Goal: Communication & Community: Answer question/provide support

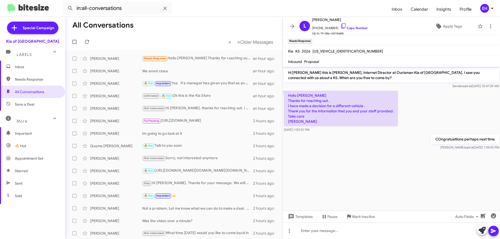
click at [15, 81] on span "Needs Response" at bounding box center [37, 79] width 44 height 5
type input "in:needs-response"
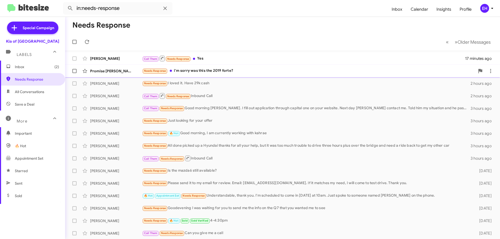
click at [216, 74] on div "Needs Response i'm sorry was this the 2019 forte?" at bounding box center [308, 71] width 333 height 6
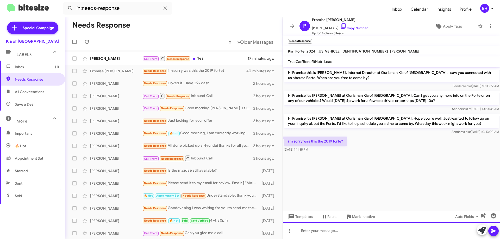
click at [358, 228] on div at bounding box center [391, 231] width 217 height 17
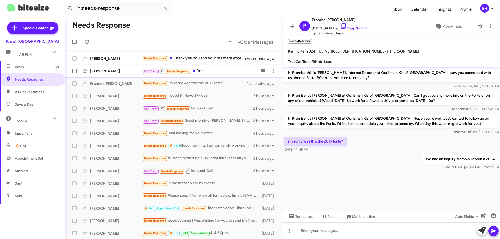
click at [203, 72] on div "Call Them Needs Response Yes" at bounding box center [199, 71] width 115 height 7
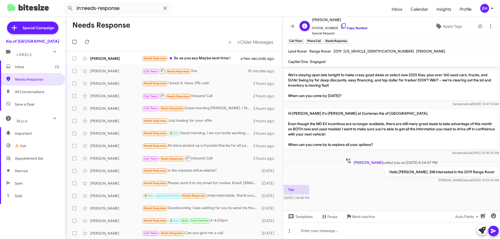
click at [361, 28] on link "Copy Number" at bounding box center [354, 28] width 27 height 4
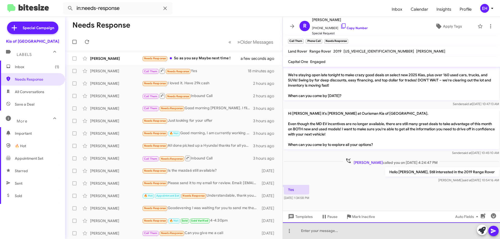
click at [345, 228] on div at bounding box center [391, 231] width 217 height 17
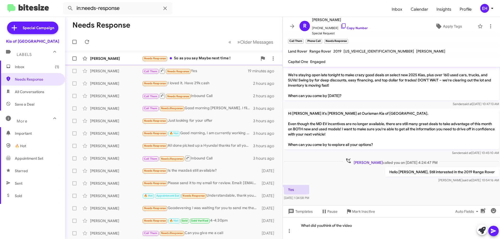
click at [208, 59] on div "Needs Response So as you say Maybe next time !" at bounding box center [199, 58] width 115 height 6
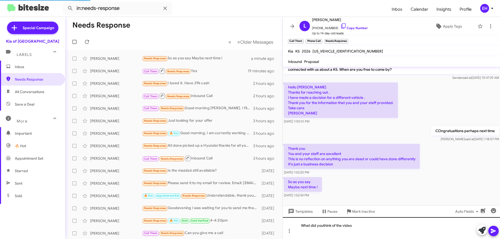
scroll to position [8, 0]
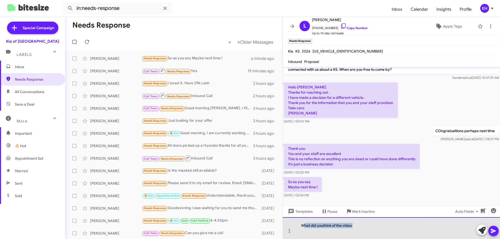
drag, startPoint x: 365, startPoint y: 230, endPoint x: 305, endPoint y: 226, distance: 60.0
click at [305, 226] on div "What did youthink of the video" at bounding box center [391, 229] width 217 height 22
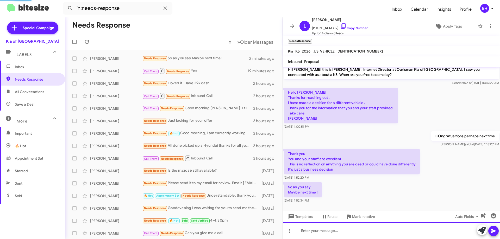
scroll to position [22, 0]
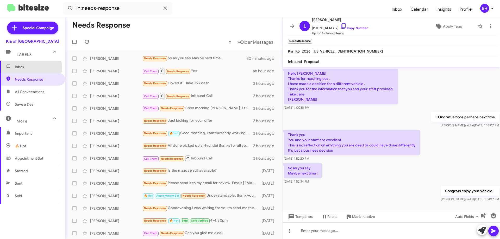
click at [10, 71] on span "Inbox" at bounding box center [32, 67] width 65 height 13
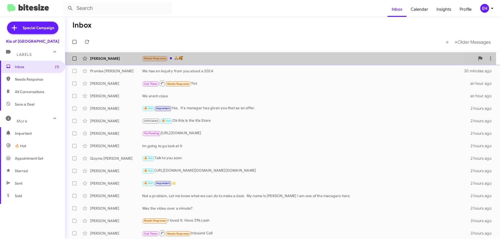
click at [183, 59] on div "Needs Response 🙏🥰" at bounding box center [308, 58] width 333 height 6
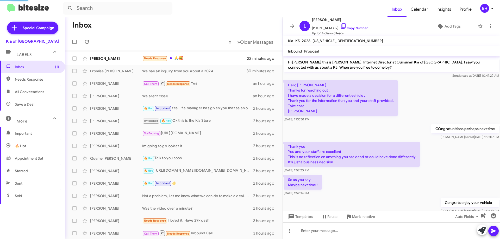
scroll to position [31, 0]
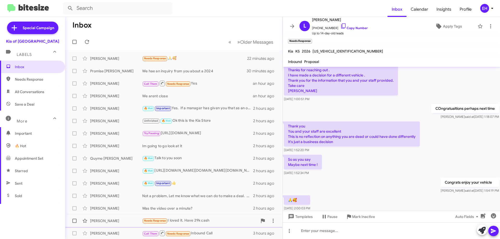
click at [356, 217] on span "Mark Inactive" at bounding box center [363, 216] width 23 height 9
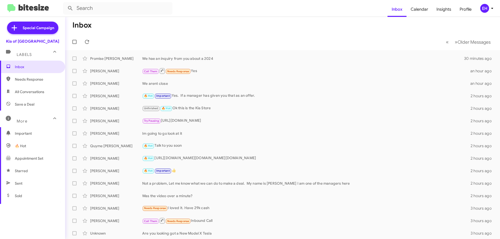
click at [30, 92] on span "All Conversations" at bounding box center [29, 91] width 29 height 5
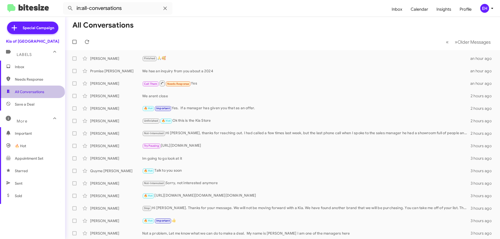
click at [32, 95] on span "All Conversations" at bounding box center [32, 92] width 65 height 13
click at [32, 83] on span "Needs Response" at bounding box center [32, 79] width 65 height 13
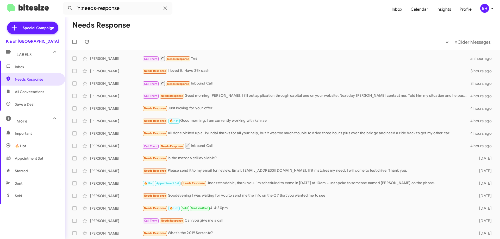
click at [30, 114] on div "More" at bounding box center [27, 119] width 46 height 10
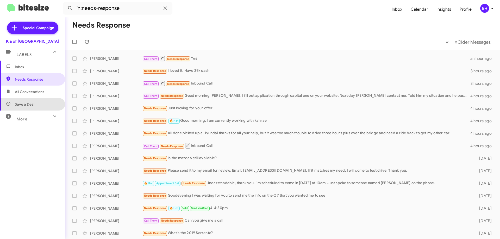
click at [33, 110] on span "Save a Deal" at bounding box center [32, 104] width 65 height 13
type input "in:not-interested"
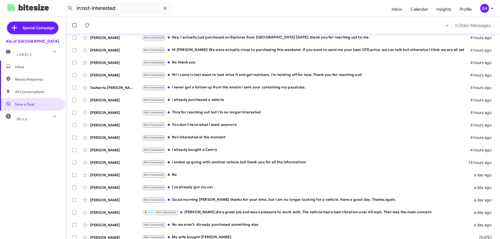
scroll to position [52, 0]
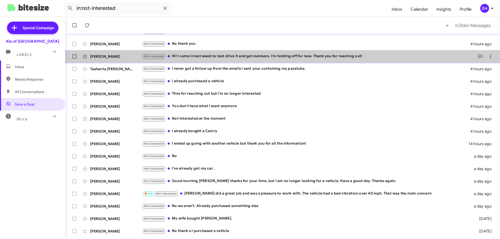
click at [495, 59] on span "[PERSON_NAME] Not-Interested Hi! I came in last week to test drive it and get n…" at bounding box center [282, 56] width 435 height 13
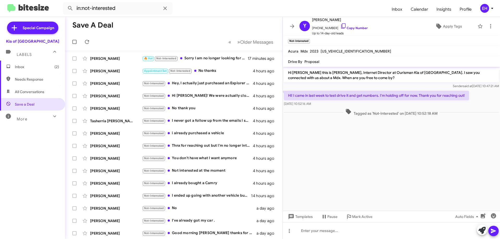
click at [29, 72] on span "Inbox (2)" at bounding box center [32, 67] width 65 height 13
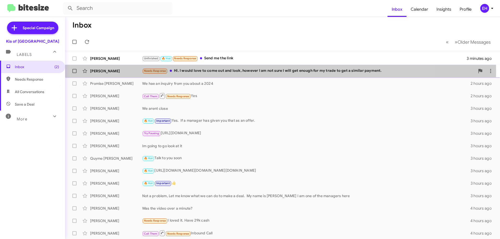
click at [234, 71] on div "Needs Response Hi. I would love to come out and look, however I am not sure I w…" at bounding box center [308, 71] width 333 height 6
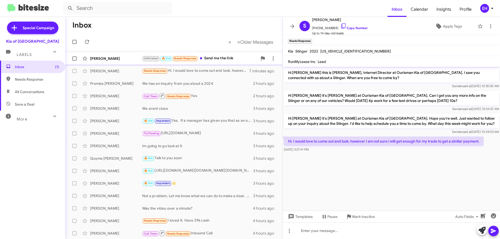
click at [208, 58] on div "Unfinished 🔥 Hot Needs Response Send me the link" at bounding box center [199, 58] width 115 height 6
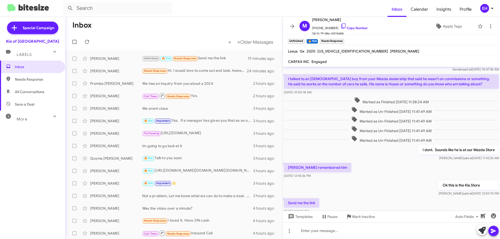
scroll to position [35, 0]
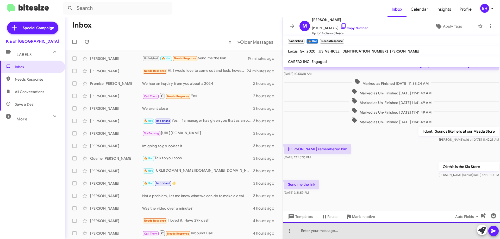
click at [343, 225] on div at bounding box center [391, 231] width 217 height 17
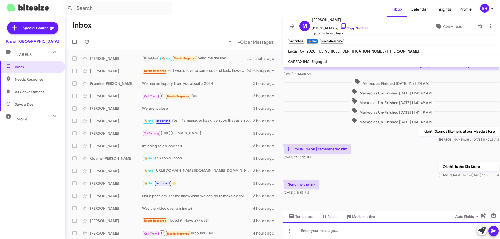
click at [307, 228] on div at bounding box center [391, 231] width 217 height 17
paste div
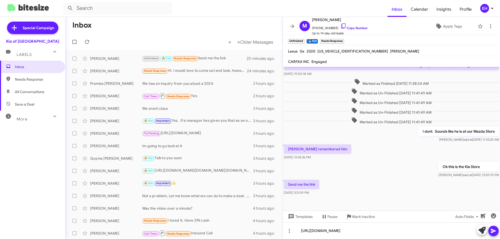
click at [493, 231] on icon at bounding box center [493, 231] width 5 height 4
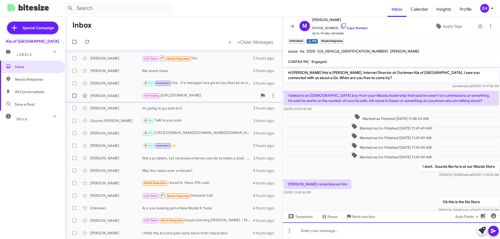
scroll to position [63, 0]
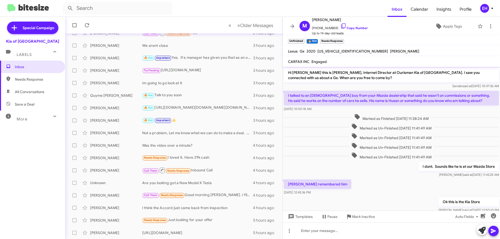
click at [22, 82] on span "Needs Response" at bounding box center [32, 79] width 65 height 13
type input "in:needs-response"
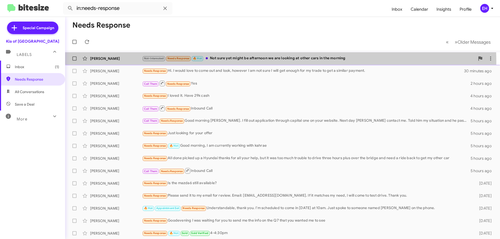
click at [255, 62] on div "[PERSON_NAME] Not-Interested Needs Response 🔥 Hot Not sure yet might be afterno…" at bounding box center [282, 58] width 427 height 10
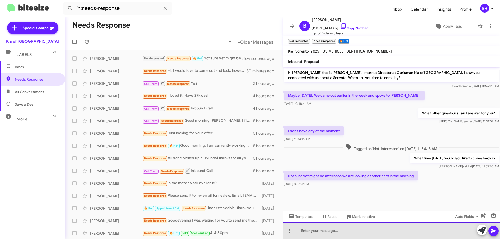
click at [347, 232] on div at bounding box center [391, 231] width 217 height 17
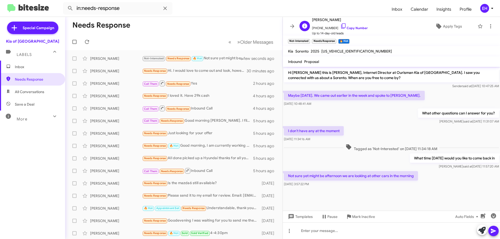
click at [365, 28] on div "B [PERSON_NAME] [PHONE_NUMBER] Copy Number Up to 14-day-old leads Apply Tags" at bounding box center [387, 26] width 178 height 19
click at [355, 28] on link "Copy Number" at bounding box center [354, 28] width 27 height 4
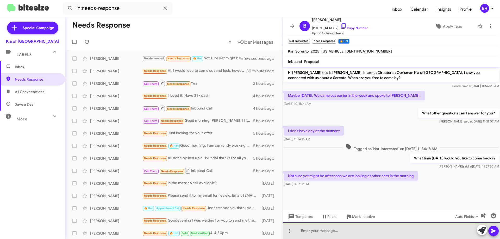
drag, startPoint x: 366, startPoint y: 228, endPoint x: 365, endPoint y: 232, distance: 4.5
click at [366, 229] on div at bounding box center [391, 231] width 217 height 17
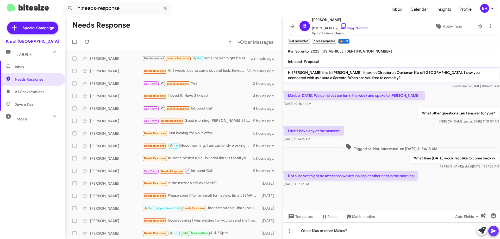
click at [497, 231] on button at bounding box center [494, 231] width 10 height 10
click at [29, 65] on span "Inbox" at bounding box center [37, 66] width 44 height 5
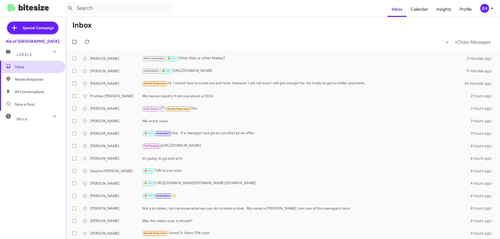
click at [35, 61] on mat-expansion-panel "Labels Inbox Needs Response All Conversations Save a Deal More Important 🔥 Hot …" at bounding box center [32, 126] width 65 height 164
click at [25, 60] on mat-expansion-panel-header "Labels" at bounding box center [32, 52] width 65 height 17
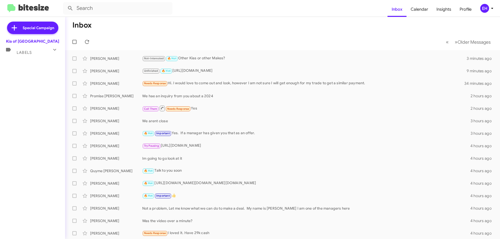
click at [32, 55] on div "Labels" at bounding box center [27, 51] width 46 height 10
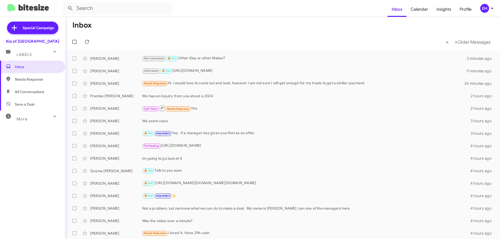
click at [28, 91] on span "All Conversations" at bounding box center [29, 91] width 29 height 5
type input "in:all-conversations"
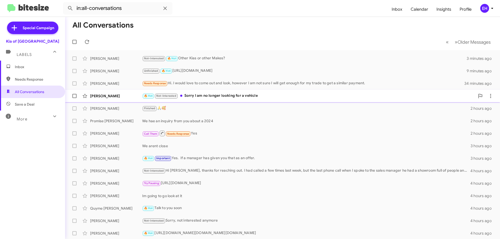
click at [236, 96] on div "🔥 Hot Not-Interested Sorry I am no longer looking for a vehicle" at bounding box center [308, 96] width 333 height 6
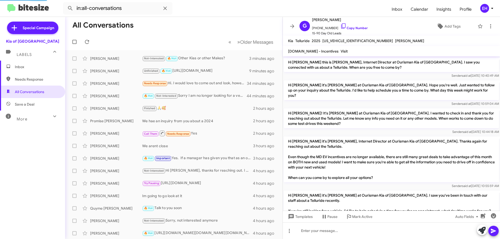
scroll to position [97, 0]
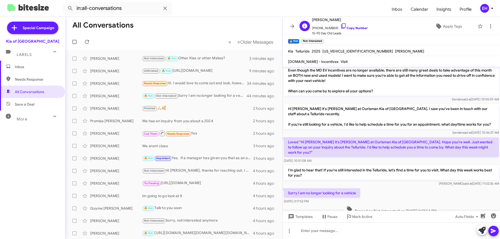
click at [358, 28] on link "Copy Number" at bounding box center [354, 28] width 27 height 4
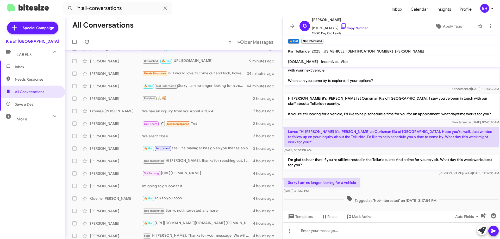
scroll to position [0, 0]
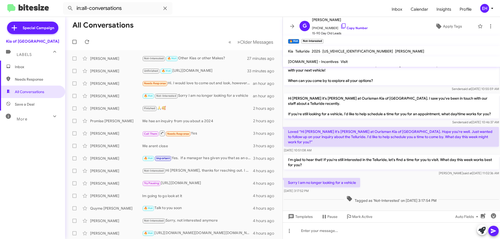
click at [30, 36] on mat-nav-list "Special Campaign Kia of Catonsville Labels Inbox Needs Response All Conversatio…" at bounding box center [32, 113] width 65 height 192
click at [15, 67] on span "Inbox" at bounding box center [37, 66] width 44 height 5
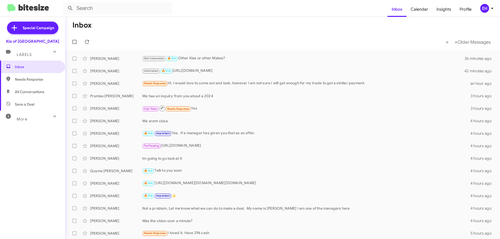
click at [35, 80] on span "Needs Response" at bounding box center [37, 79] width 44 height 5
type input "in:needs-response"
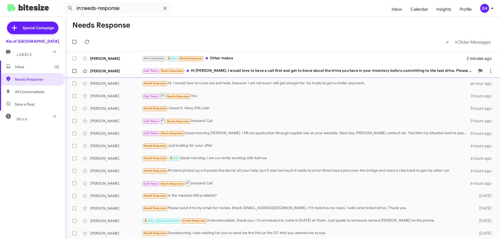
click at [243, 73] on div "Call Them Needs Response Hi [PERSON_NAME], I would love to have a call first an…" at bounding box center [308, 71] width 333 height 6
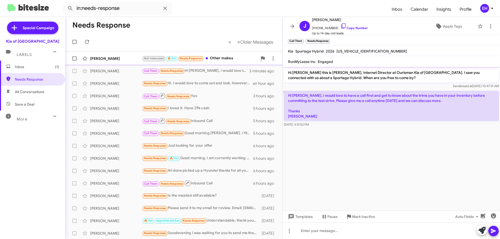
click at [213, 57] on div "Not-Interested 🔥 Hot Needs Response Other makes" at bounding box center [199, 58] width 115 height 6
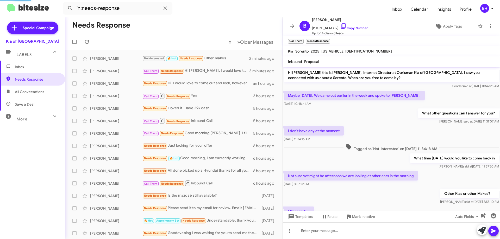
scroll to position [24, 0]
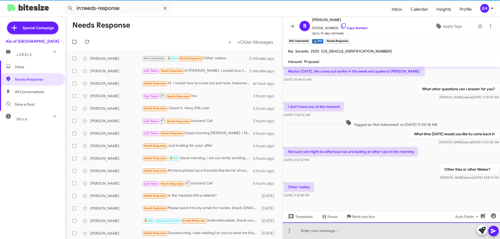
click at [313, 227] on div at bounding box center [391, 231] width 217 height 17
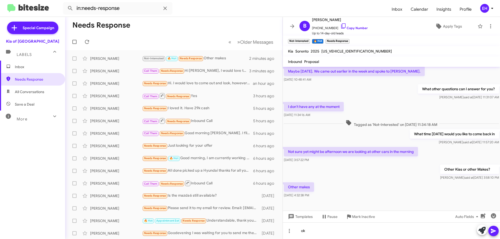
click at [491, 232] on button at bounding box center [494, 231] width 10 height 10
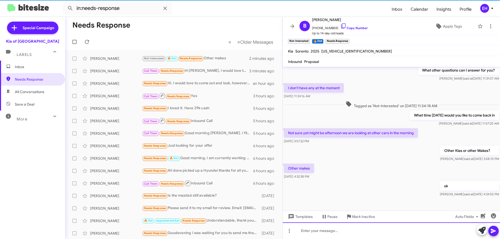
scroll to position [43, 0]
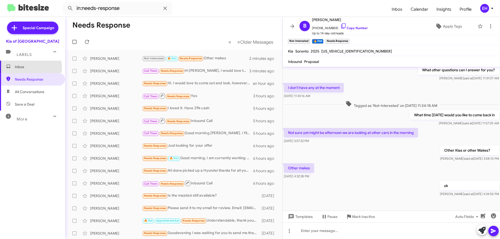
click at [24, 69] on span "Inbox" at bounding box center [37, 66] width 44 height 5
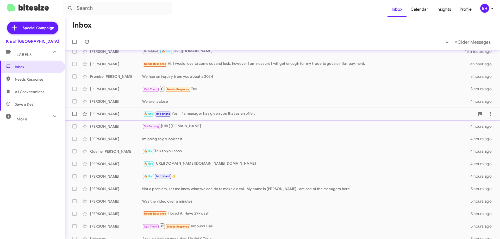
scroll to position [63, 0]
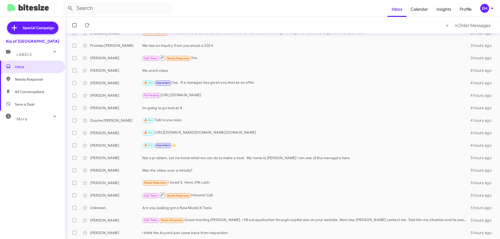
click at [40, 84] on span "Needs Response" at bounding box center [32, 79] width 65 height 13
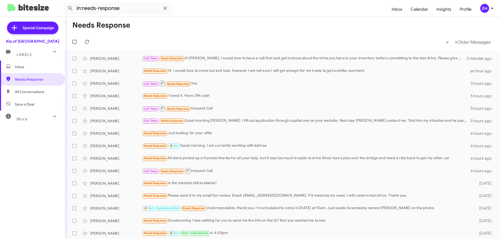
click at [46, 92] on span "All Conversations" at bounding box center [32, 92] width 65 height 13
type input "in:all-conversations"
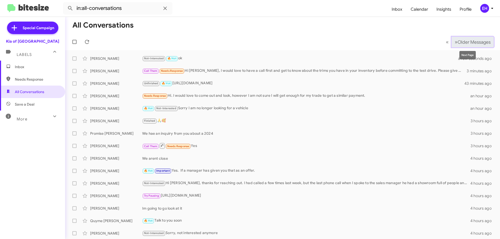
click at [462, 43] on span "Older Messages" at bounding box center [474, 42] width 33 height 6
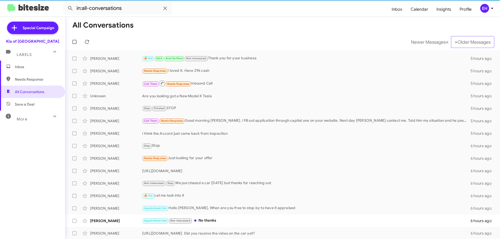
scroll to position [63, 0]
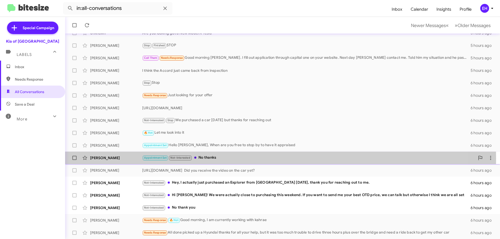
click at [218, 159] on div "Appointment Set Not-Interested No thanks" at bounding box center [308, 158] width 333 height 6
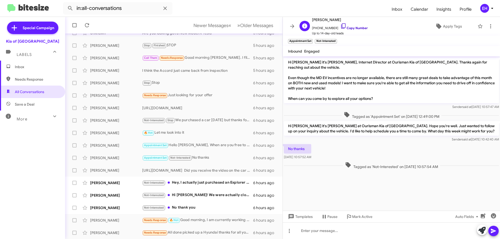
click at [350, 27] on link "Copy Number" at bounding box center [354, 28] width 27 height 4
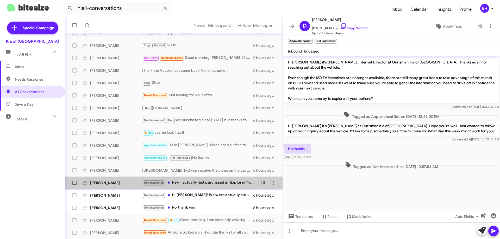
click at [241, 181] on div "Not-Interested Hey, I actually just purchased an Explorer from [GEOGRAPHIC_DATA…" at bounding box center [199, 183] width 115 height 6
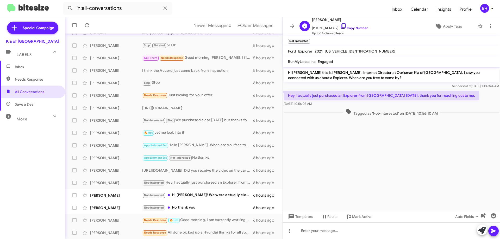
click at [355, 28] on link "Copy Number" at bounding box center [354, 28] width 27 height 4
click at [486, 29] on button at bounding box center [491, 26] width 10 height 10
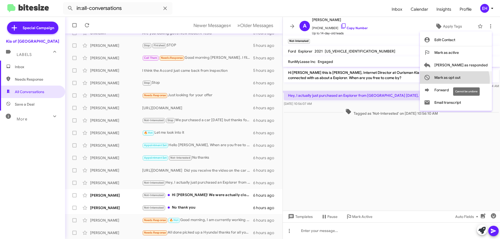
click at [461, 81] on span "Mark as opt out" at bounding box center [448, 77] width 26 height 13
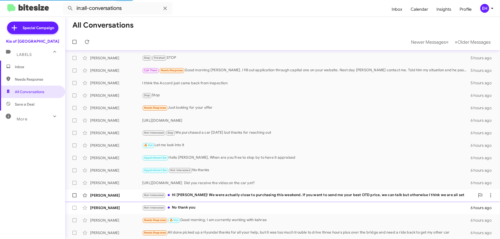
scroll to position [51, 0]
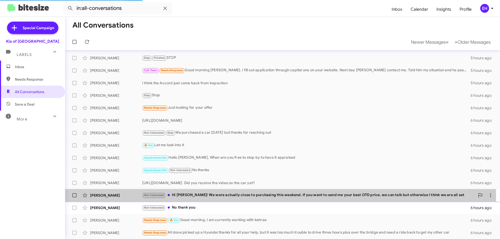
click at [192, 195] on div "Not-Interested Hi [PERSON_NAME]! We were actually close to purchasing this week…" at bounding box center [308, 196] width 333 height 6
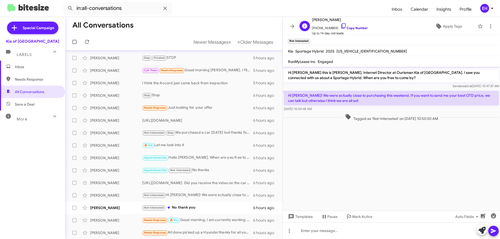
click at [359, 29] on link "Copy Number" at bounding box center [354, 28] width 27 height 4
click at [488, 29] on icon at bounding box center [491, 26] width 6 height 6
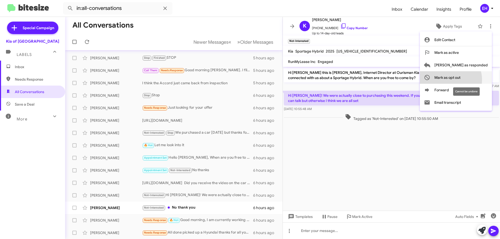
click at [461, 80] on span "Mark as opt out" at bounding box center [448, 77] width 26 height 13
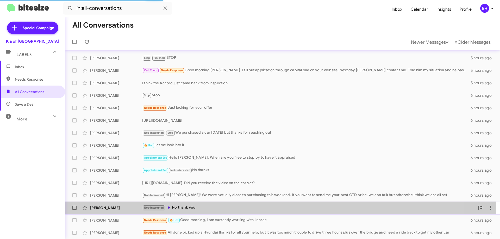
click at [182, 209] on div "Not-Interested No thank you" at bounding box center [308, 208] width 333 height 6
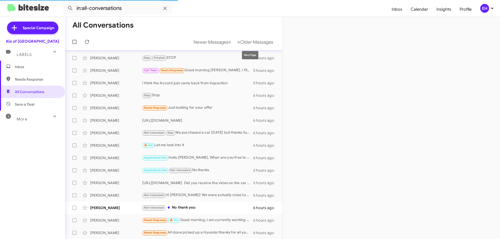
scroll to position [38, 0]
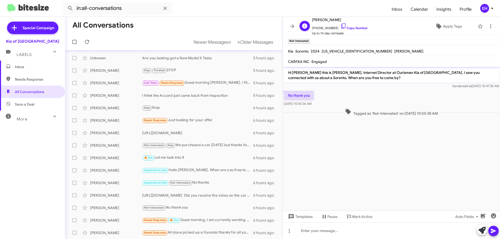
click at [347, 30] on span "[PHONE_NUMBER] Copy Number" at bounding box center [340, 27] width 56 height 8
click at [360, 29] on link "Copy Number" at bounding box center [354, 28] width 27 height 4
click at [490, 26] on icon at bounding box center [490, 26] width 1 height 4
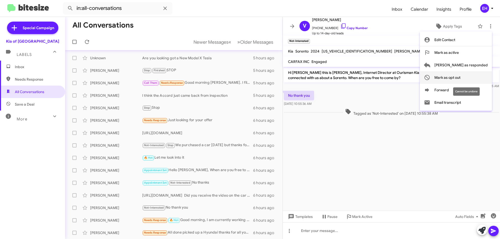
click at [461, 73] on span "Mark as opt out" at bounding box center [448, 77] width 26 height 13
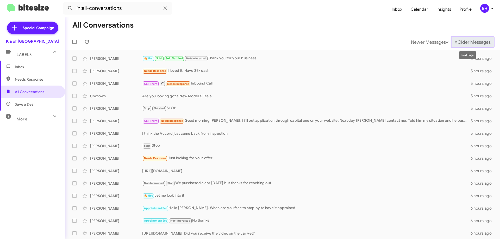
click at [471, 42] on span "Older Messages" at bounding box center [474, 42] width 33 height 6
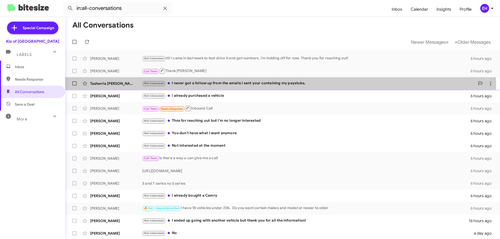
click at [262, 84] on div "Not-Interested I never got a follow up from the emails I sent your containing m…" at bounding box center [308, 84] width 333 height 6
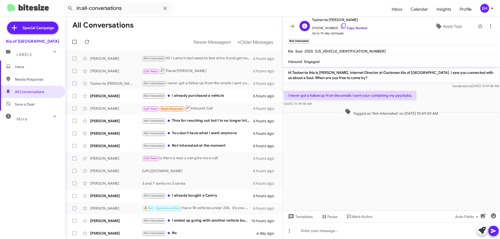
drag, startPoint x: 359, startPoint y: 28, endPoint x: 366, endPoint y: 24, distance: 8.0
click at [359, 27] on link "Copy Number" at bounding box center [354, 28] width 27 height 4
click at [490, 23] on button at bounding box center [491, 26] width 10 height 10
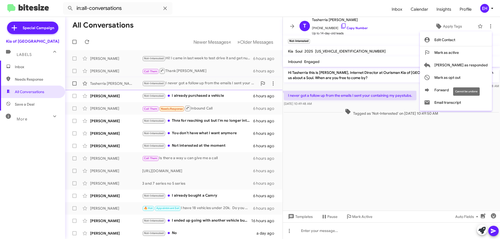
click at [461, 78] on span "Mark as opt out" at bounding box center [448, 77] width 26 height 13
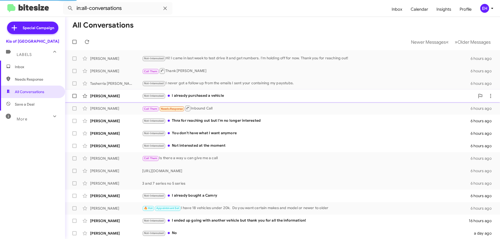
click at [191, 97] on div "Not-Interested i already purchased a vehicle" at bounding box center [308, 96] width 333 height 6
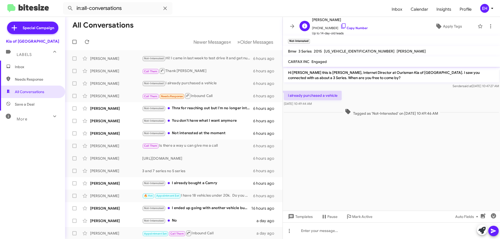
click at [361, 25] on span "[PHONE_NUMBER] Copy Number" at bounding box center [340, 27] width 56 height 8
click at [358, 28] on link "Copy Number" at bounding box center [354, 28] width 27 height 4
click at [488, 27] on icon at bounding box center [491, 26] width 6 height 6
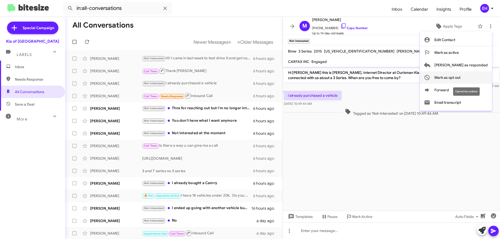
click at [461, 75] on span "Mark as opt out" at bounding box center [448, 77] width 26 height 13
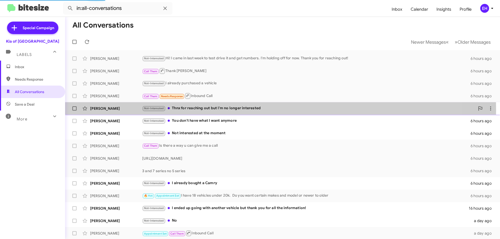
click at [214, 110] on div "Not-Interested Thnx for reaching out but I'm no longer interested" at bounding box center [308, 109] width 333 height 6
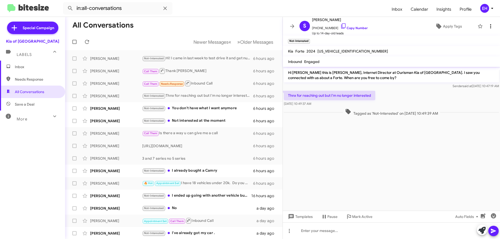
drag, startPoint x: 351, startPoint y: 27, endPoint x: 490, endPoint y: 27, distance: 139.1
click at [351, 27] on link "Copy Number" at bounding box center [354, 28] width 27 height 4
click at [488, 27] on icon at bounding box center [491, 26] width 6 height 6
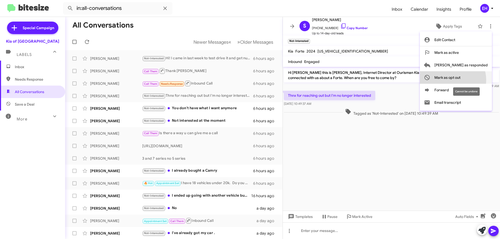
click at [461, 80] on span "Mark as opt out" at bounding box center [448, 77] width 26 height 13
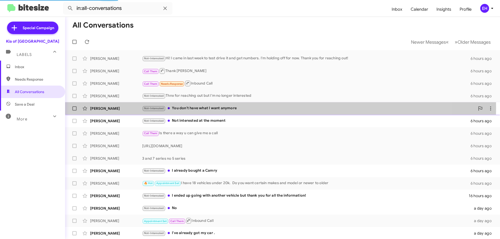
click at [209, 108] on div "Not-Interested You don't have what I want anymore" at bounding box center [308, 109] width 333 height 6
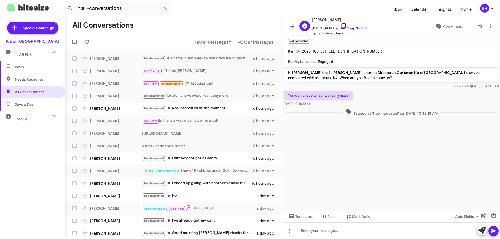
click at [353, 27] on link "Copy Number" at bounding box center [354, 28] width 27 height 4
click at [489, 26] on icon at bounding box center [491, 26] width 6 height 6
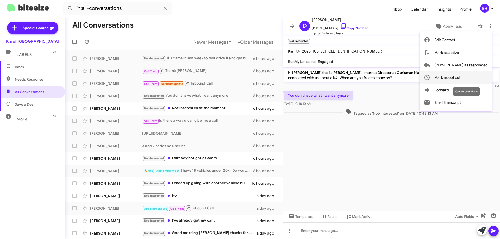
click at [484, 80] on button "Mark as opt out" at bounding box center [456, 77] width 72 height 13
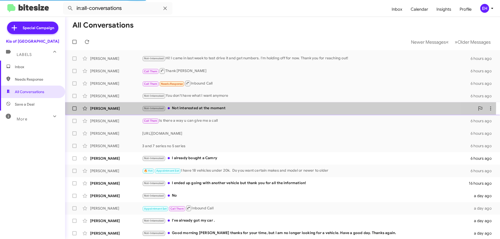
click at [181, 107] on div "Not-Interested Not interested at the moment" at bounding box center [308, 109] width 333 height 6
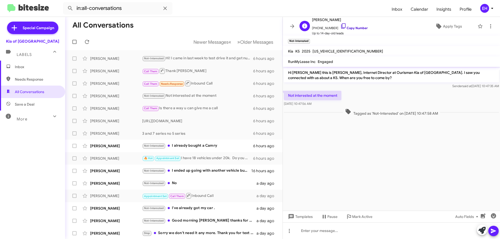
click at [357, 30] on link "Copy Number" at bounding box center [354, 28] width 27 height 4
click at [488, 26] on icon at bounding box center [491, 26] width 6 height 6
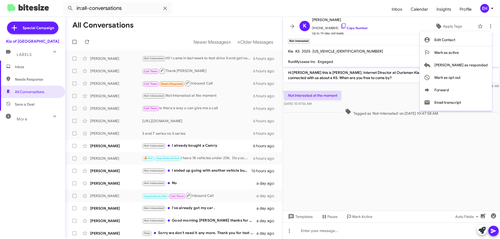
click at [326, 218] on div at bounding box center [250, 119] width 500 height 239
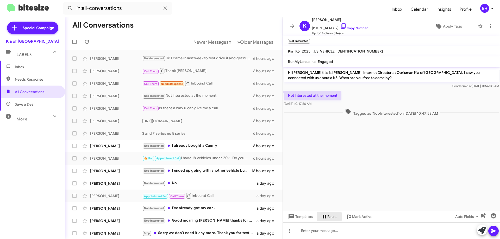
click at [328, 219] on span "Pause" at bounding box center [333, 216] width 10 height 9
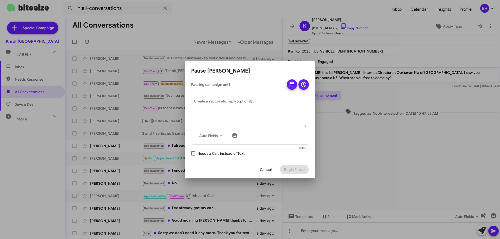
click at [190, 155] on div "Pausing campaign until Auto Fields Create an automatic reply (optional) 0/450 N…" at bounding box center [250, 120] width 130 height 82
click at [194, 155] on mat-tooltip-component "Auto Fields (Ctrl+Shift+A)" at bounding box center [212, 149] width 42 height 16
click at [292, 84] on icon at bounding box center [292, 84] width 5 height 5
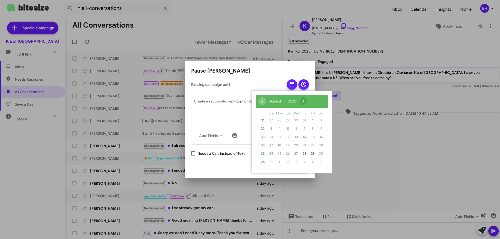
click at [307, 99] on span "›" at bounding box center [304, 101] width 8 height 8
click at [314, 99] on span "›" at bounding box center [310, 101] width 8 height 8
click at [296, 120] on span "1" at bounding box center [296, 120] width 8 height 8
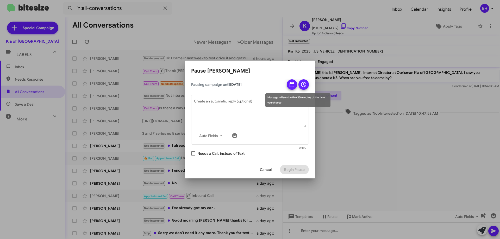
click at [307, 83] on button at bounding box center [304, 84] width 10 height 10
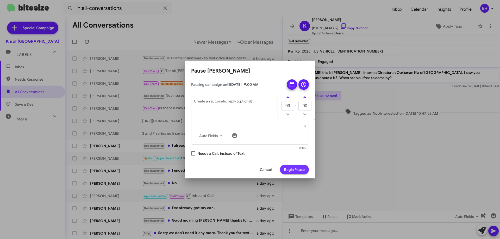
click at [295, 173] on span "Begin Pause" at bounding box center [294, 169] width 21 height 9
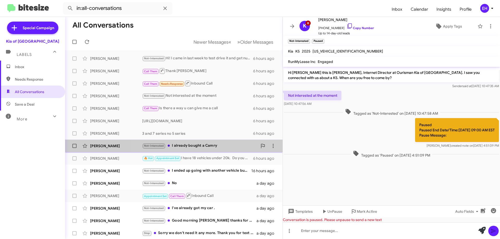
click at [207, 147] on div "Not-Interested I already bought a Camry" at bounding box center [199, 146] width 115 height 6
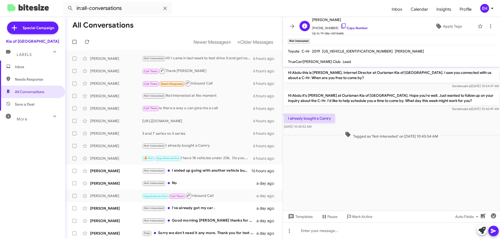
click at [353, 26] on span "[PHONE_NUMBER] Copy Number" at bounding box center [340, 27] width 56 height 8
click at [352, 30] on link "Copy Number" at bounding box center [354, 28] width 27 height 4
click at [353, 28] on link "Copy Number" at bounding box center [354, 28] width 27 height 4
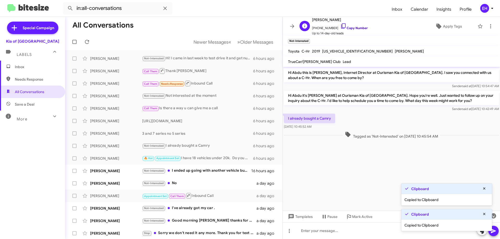
click at [353, 28] on link "Copy Number" at bounding box center [354, 28] width 27 height 4
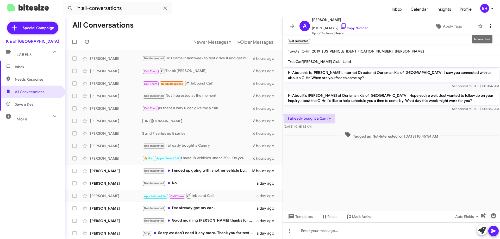
click at [488, 26] on icon at bounding box center [491, 26] width 6 height 6
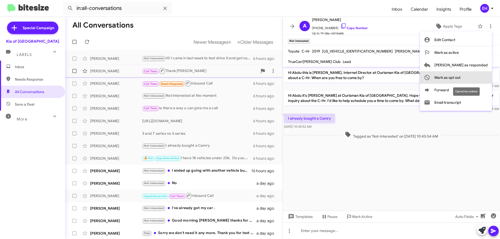
click at [483, 74] on button "Mark as opt out" at bounding box center [456, 77] width 72 height 13
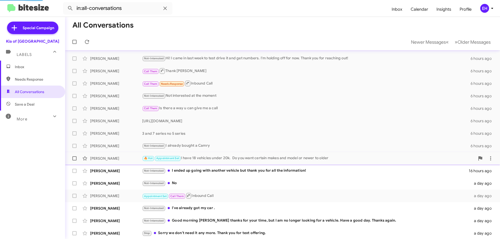
scroll to position [13, 0]
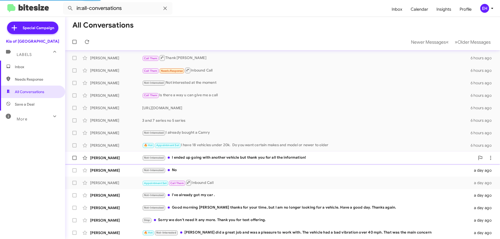
click at [212, 159] on div "Not-Interested I ended up going with another vehicle but thank you for all the …" at bounding box center [308, 158] width 333 height 6
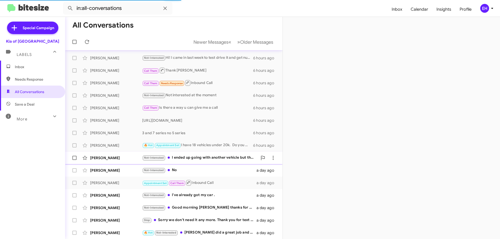
scroll to position [1, 0]
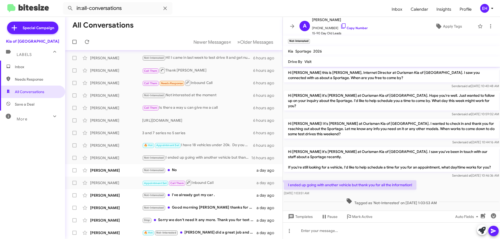
click at [39, 69] on span "Inbox" at bounding box center [37, 66] width 44 height 5
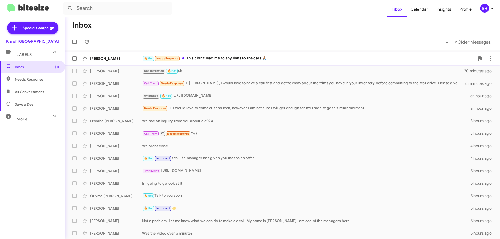
click at [231, 60] on div "🔥 Hot Needs Response This didn't lead me to any links to the cars 🙏🏾" at bounding box center [308, 58] width 333 height 6
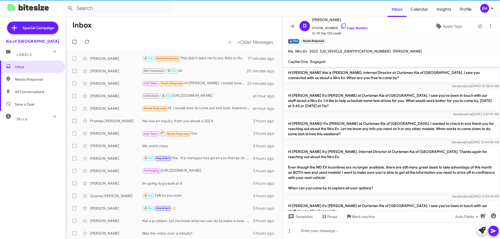
scroll to position [162, 0]
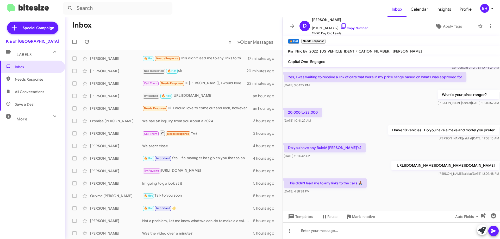
drag, startPoint x: 404, startPoint y: 170, endPoint x: 441, endPoint y: 177, distance: 36.9
click at [441, 170] on p "[URL][DOMAIN_NAME][DOMAIN_NAME][DOMAIN_NAME]" at bounding box center [446, 165] width 108 height 9
drag, startPoint x: 405, startPoint y: 171, endPoint x: 285, endPoint y: 168, distance: 119.9
click at [392, 168] on p "[URL][DOMAIN_NAME][DOMAIN_NAME][DOMAIN_NAME]" at bounding box center [446, 165] width 108 height 9
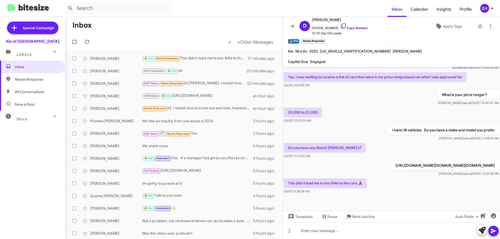
copy p "[URL][DOMAIN_NAME]"
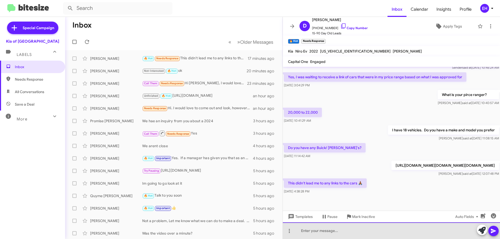
click at [311, 231] on div at bounding box center [391, 231] width 217 height 17
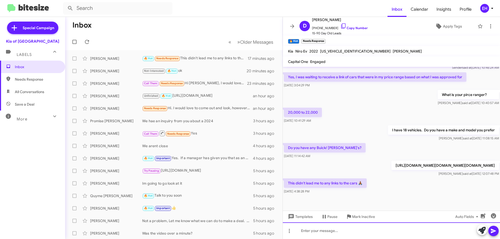
paste div
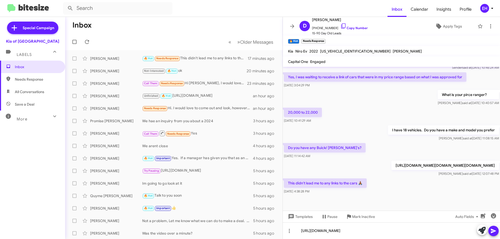
click at [491, 233] on icon at bounding box center [494, 231] width 6 height 6
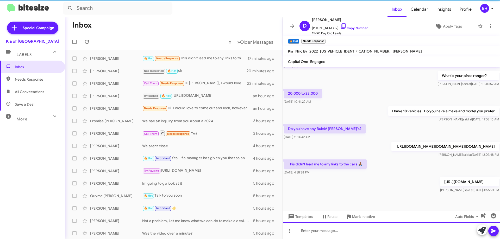
scroll to position [192, 0]
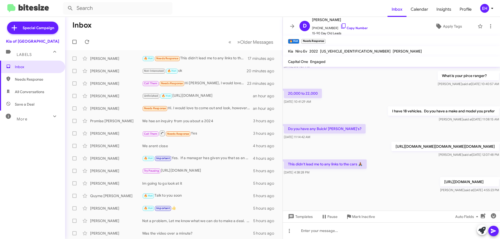
drag, startPoint x: 404, startPoint y: 140, endPoint x: 325, endPoint y: 151, distance: 79.9
click at [392, 151] on p "[URL][DOMAIN_NAME][DOMAIN_NAME][DOMAIN_NAME]" at bounding box center [446, 146] width 108 height 9
copy p "[URL][DOMAIN_NAME]"
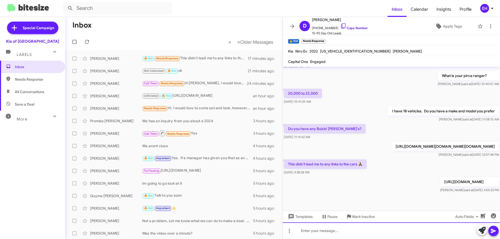
click at [335, 229] on div at bounding box center [391, 231] width 217 height 17
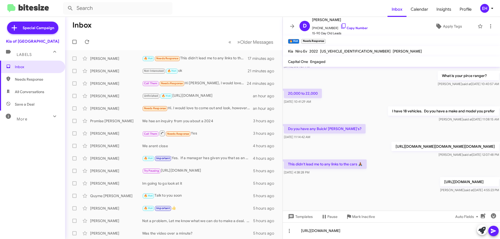
click at [493, 230] on icon at bounding box center [494, 231] width 6 height 6
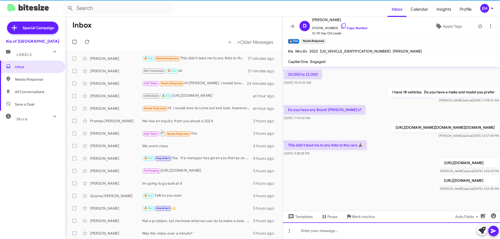
scroll to position [211, 0]
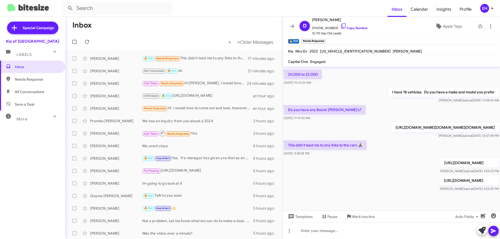
drag, startPoint x: 324, startPoint y: 126, endPoint x: 449, endPoint y: 129, distance: 124.8
click at [449, 129] on p "[URL][DOMAIN_NAME][DOMAIN_NAME][DOMAIN_NAME]" at bounding box center [446, 127] width 108 height 9
copy p "[URL][DOMAIN_NAME]"
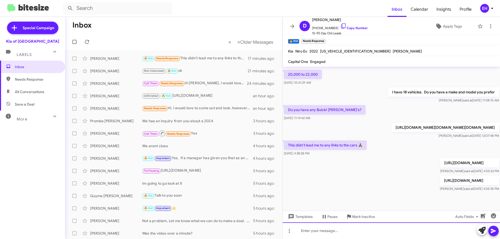
drag, startPoint x: 328, startPoint y: 234, endPoint x: 329, endPoint y: 228, distance: 6.6
click at [328, 234] on div at bounding box center [391, 231] width 217 height 17
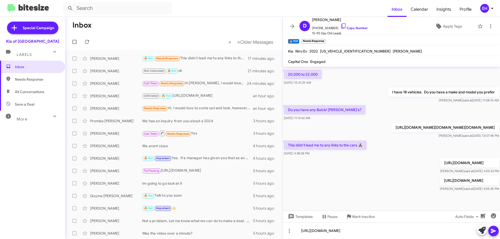
click at [492, 230] on icon at bounding box center [493, 231] width 5 height 4
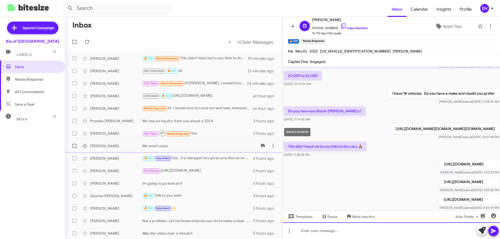
scroll to position [126, 0]
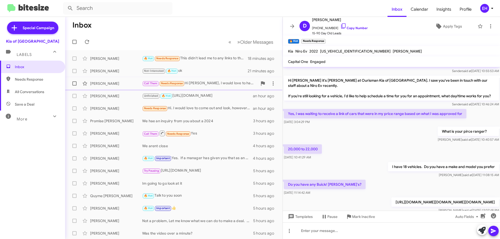
click at [199, 87] on div "Call Them Needs Response Hi [PERSON_NAME], I would love to have a call first an…" at bounding box center [199, 84] width 115 height 6
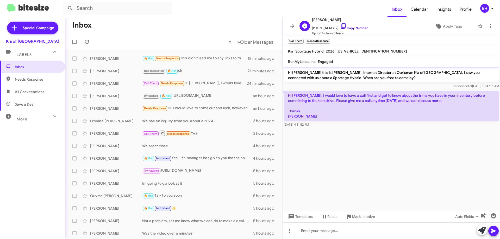
click at [356, 28] on link "Copy Number" at bounding box center [354, 28] width 27 height 4
click at [21, 68] on span "Inbox" at bounding box center [37, 66] width 44 height 5
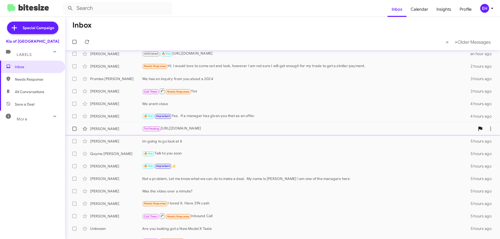
scroll to position [37, 0]
